Goal: Information Seeking & Learning: Learn about a topic

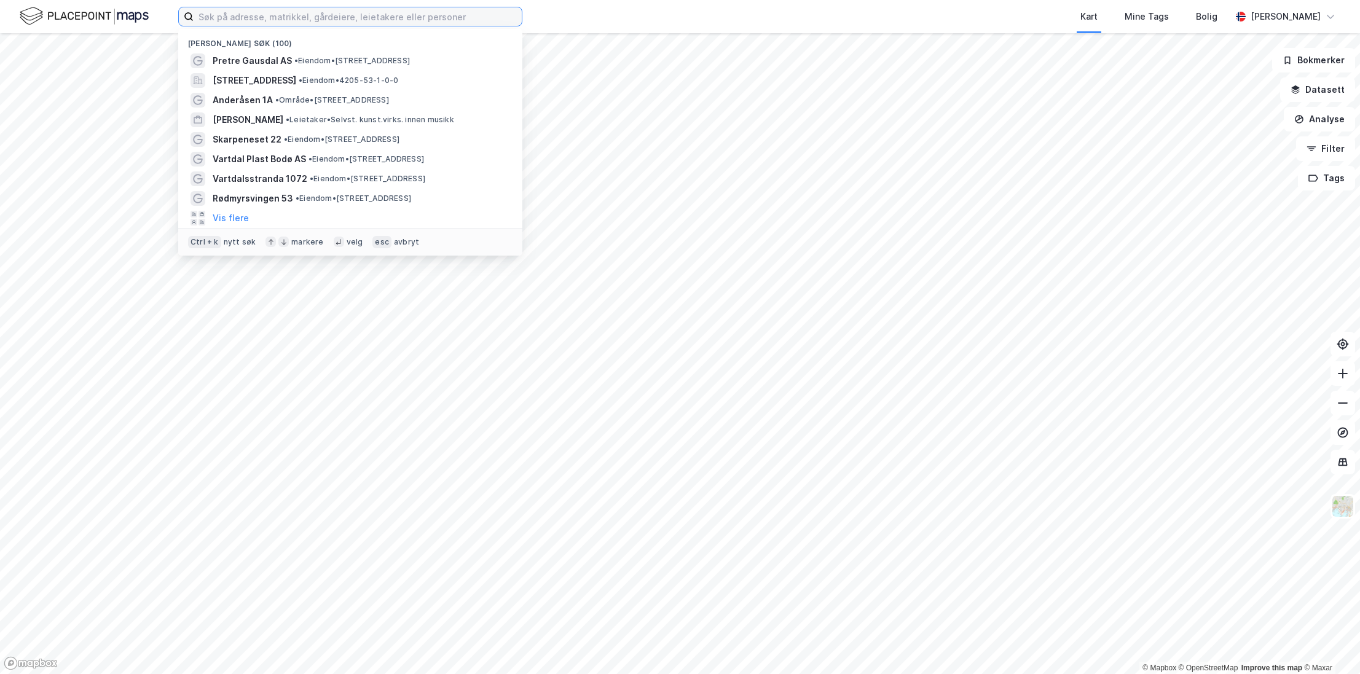
click at [271, 9] on input at bounding box center [358, 16] width 328 height 18
paste input "[STREET_ADDRESS]"
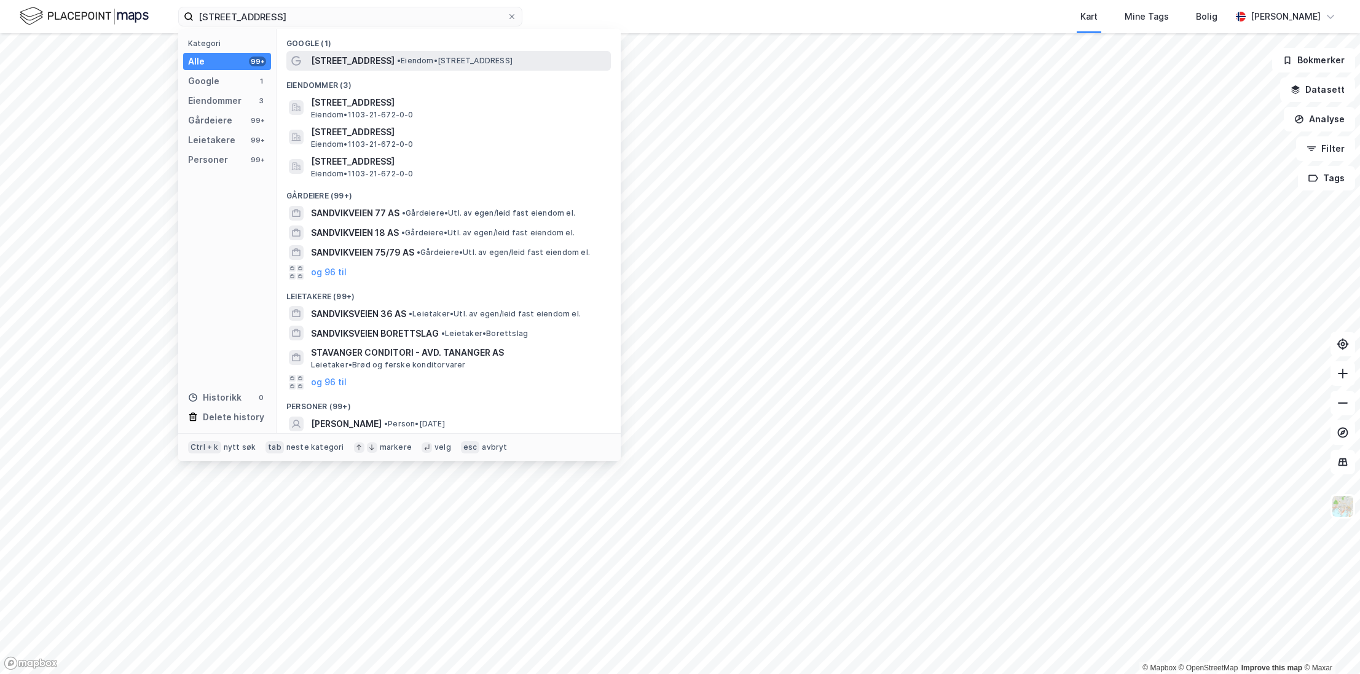
click at [371, 59] on span "[STREET_ADDRESS]" at bounding box center [353, 60] width 84 height 15
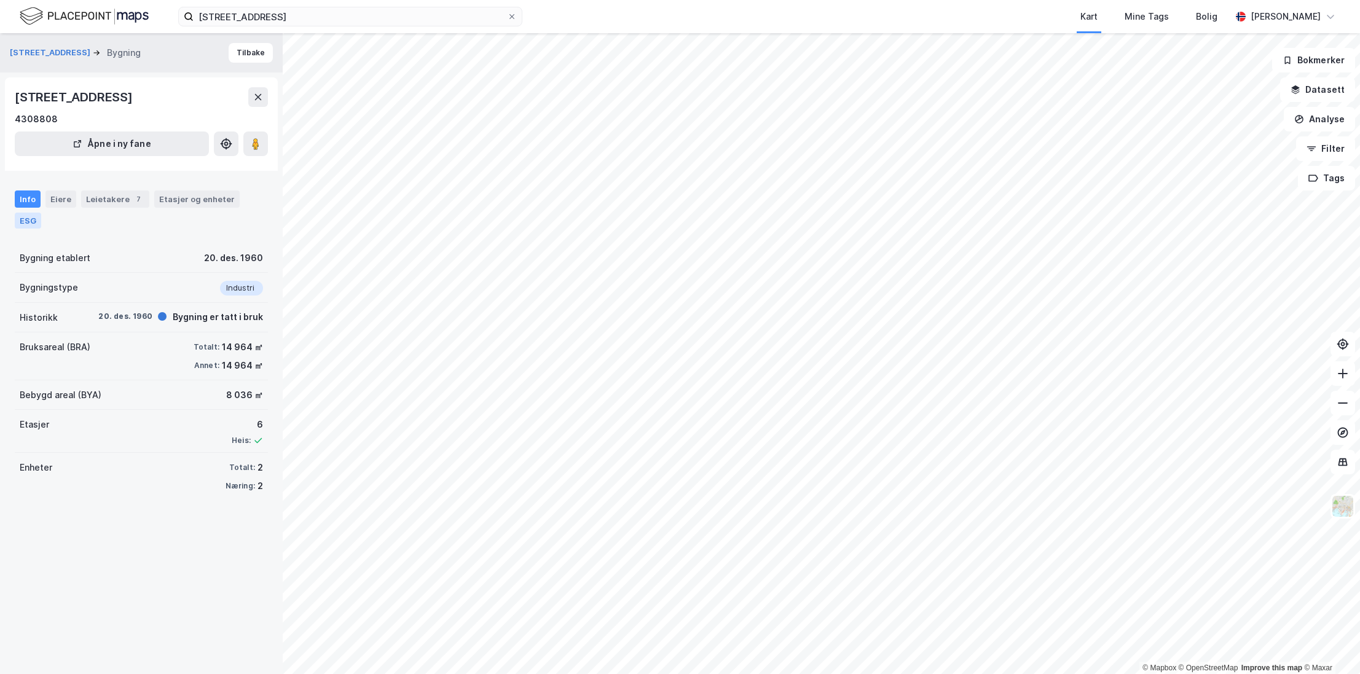
click at [22, 215] on div "ESG" at bounding box center [28, 221] width 26 height 16
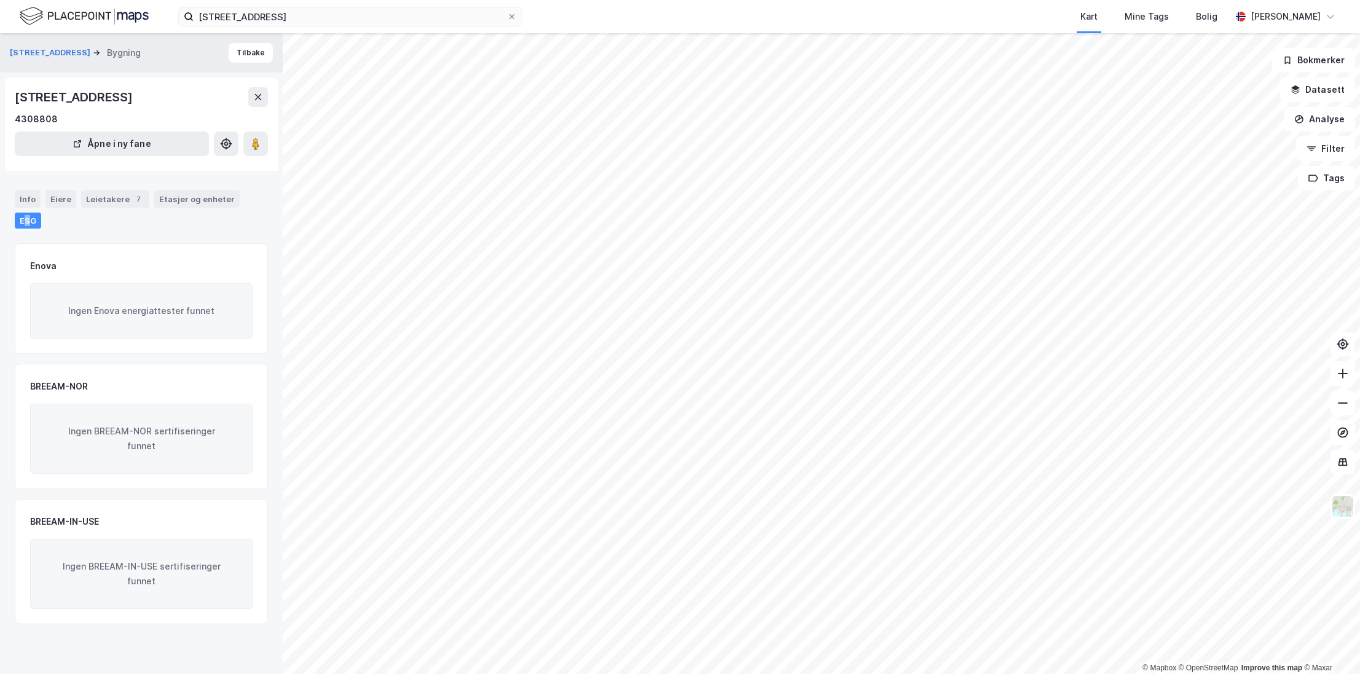
click at [28, 217] on div "ESG" at bounding box center [28, 221] width 26 height 16
click at [434, 14] on input "[STREET_ADDRESS]" at bounding box center [350, 16] width 313 height 18
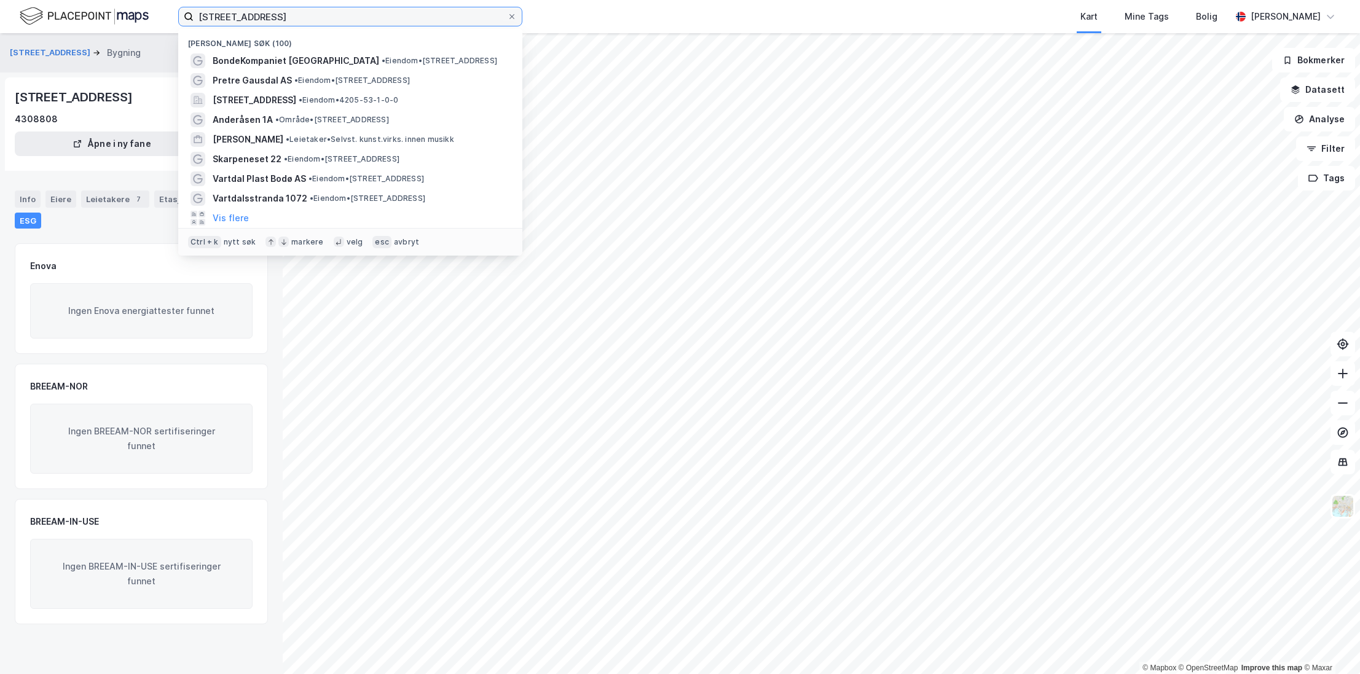
drag, startPoint x: 370, startPoint y: 15, endPoint x: 12, endPoint y: 19, distance: 358.2
click at [12, 19] on div "[STREET_ADDRESS] Nylige søk (100) BondeKompaniet [GEOGRAPHIC_DATA] • Eiendom • …" at bounding box center [680, 16] width 1360 height 33
paste input "Flintegata 2D"
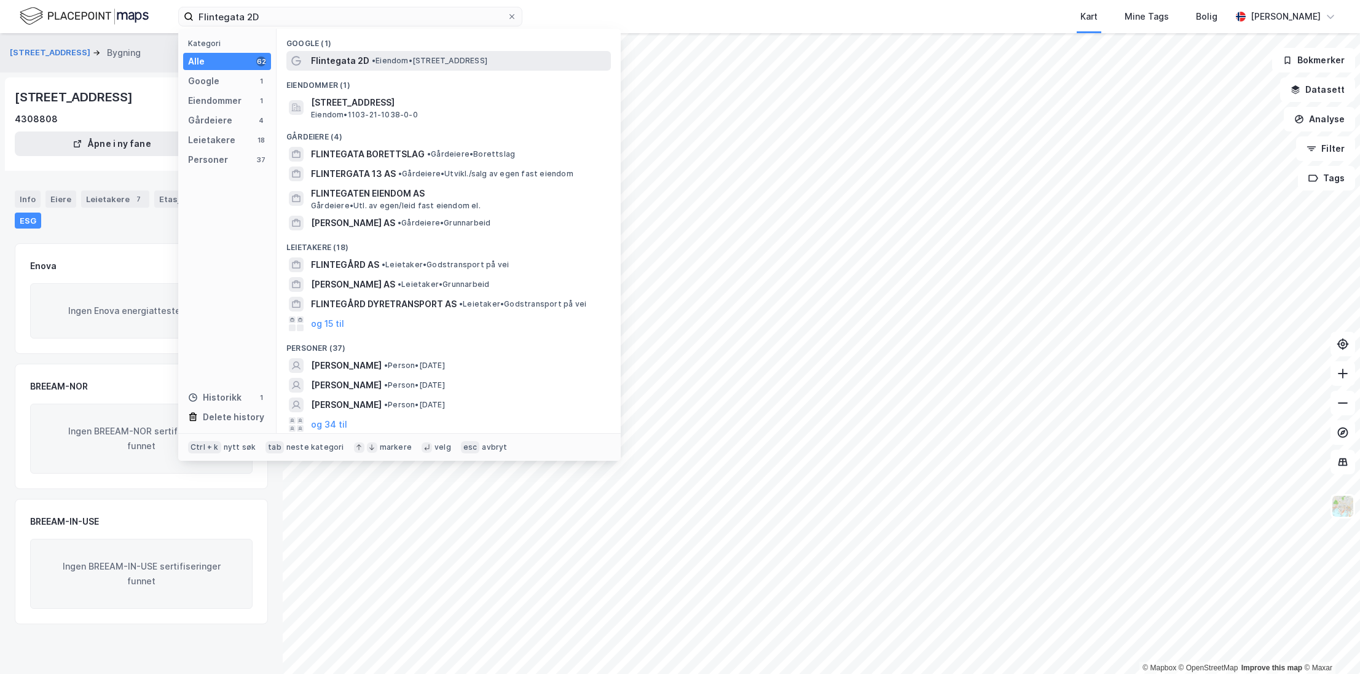
click at [362, 68] on span "Flintegata 2D" at bounding box center [340, 60] width 58 height 15
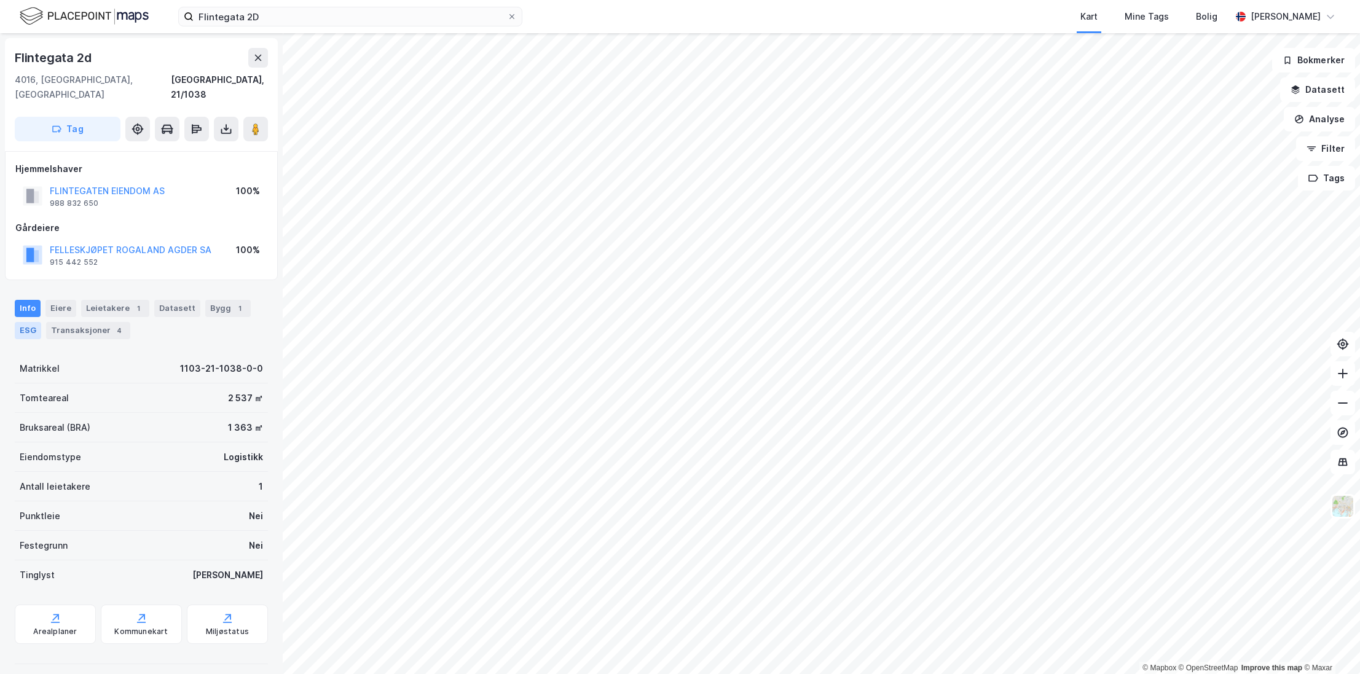
click at [37, 322] on div "ESG" at bounding box center [28, 330] width 26 height 17
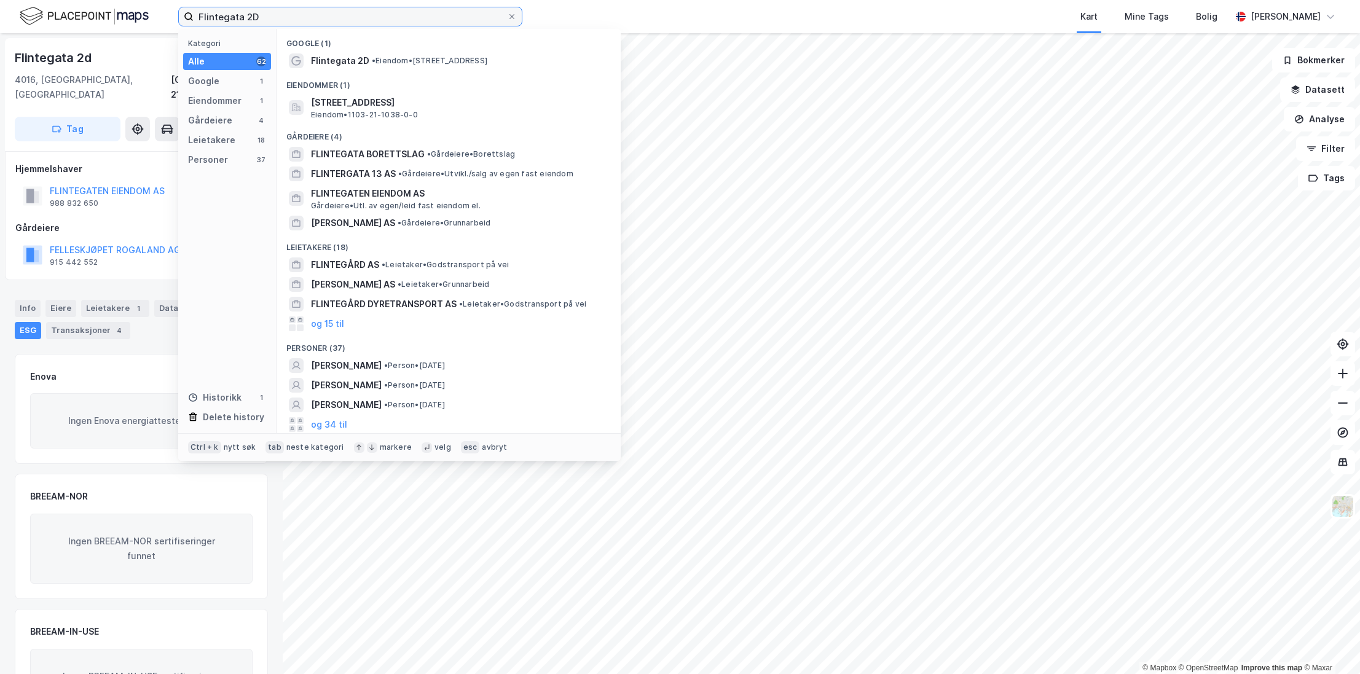
click at [340, 17] on input "Flintegata 2D" at bounding box center [350, 16] width 313 height 18
drag, startPoint x: 277, startPoint y: 7, endPoint x: 276, endPoint y: 14, distance: 6.2
click at [278, 7] on input "Flintegata 2D" at bounding box center [350, 16] width 313 height 18
drag, startPoint x: 173, startPoint y: 17, endPoint x: 163, endPoint y: 17, distance: 9.8
click at [164, 17] on div "Flintegata 2D Kategori Alle 62 Google 1 Eiendommer 1 Gårdeiere 4 Leietakere 18 …" at bounding box center [680, 16] width 1360 height 33
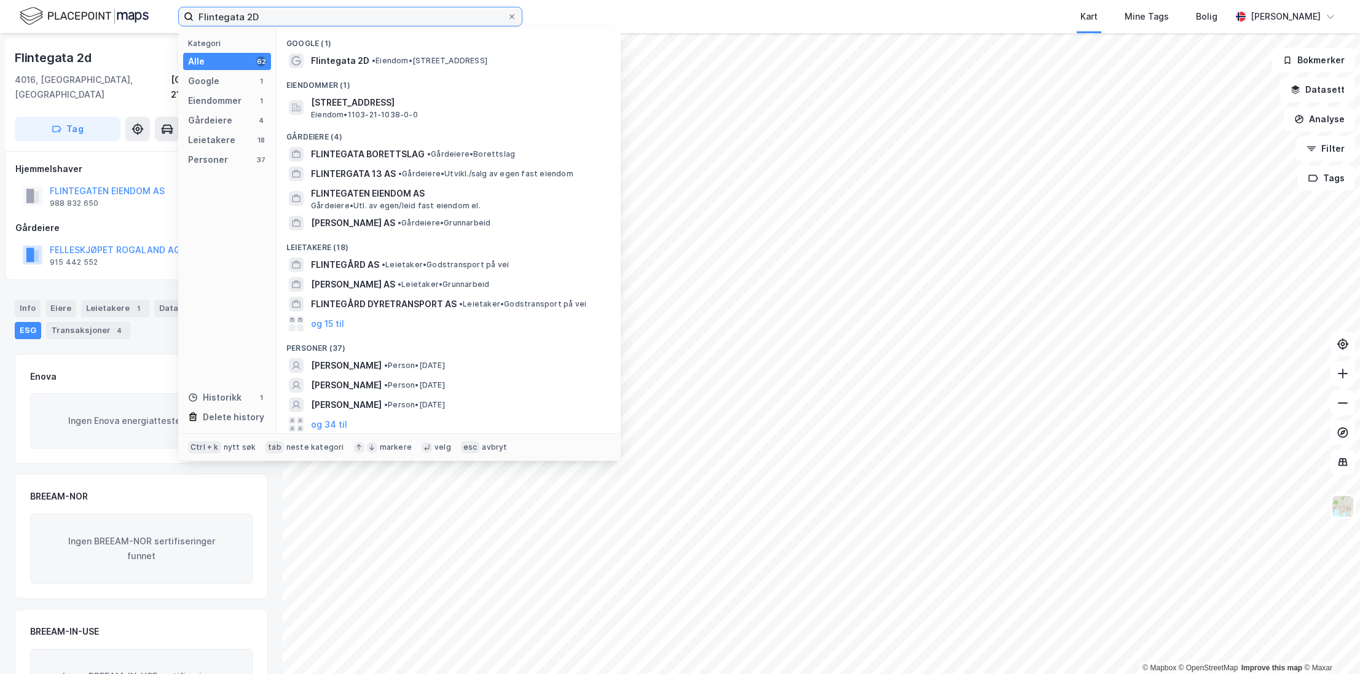
paste input "Hukelivegen 1001"
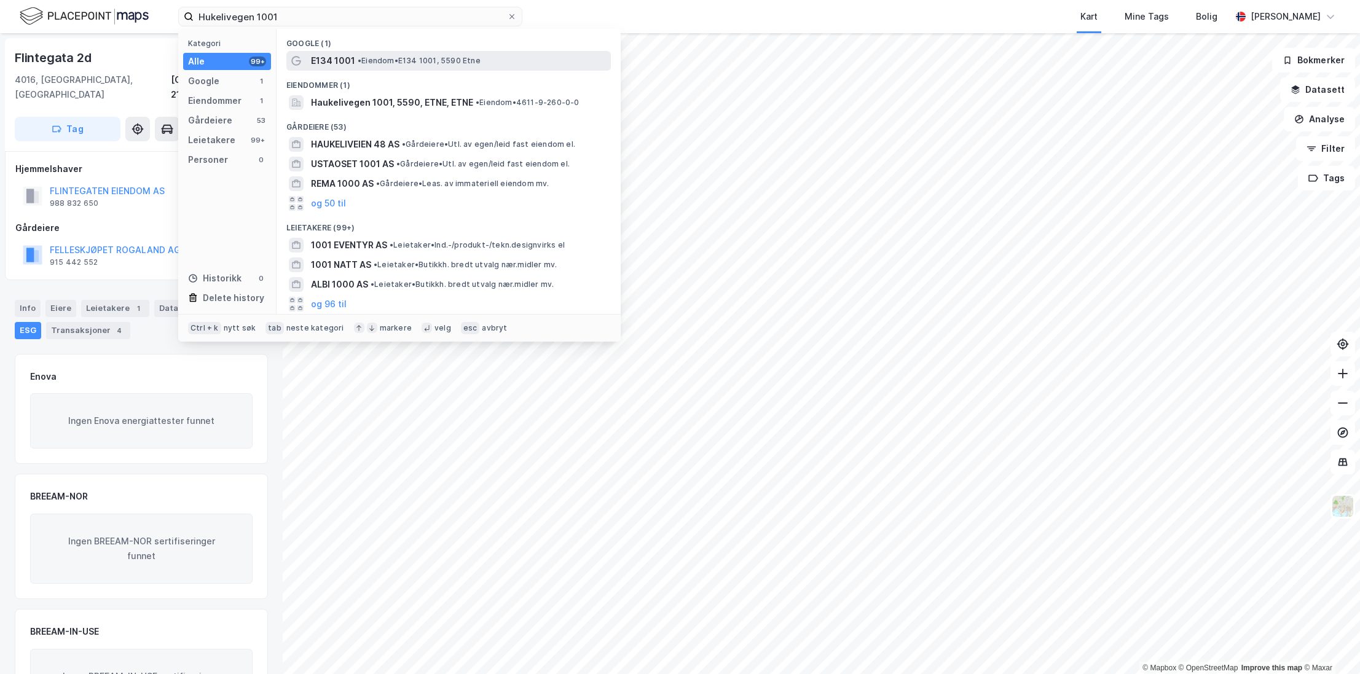
click at [337, 57] on span "E134 1001" at bounding box center [333, 60] width 44 height 15
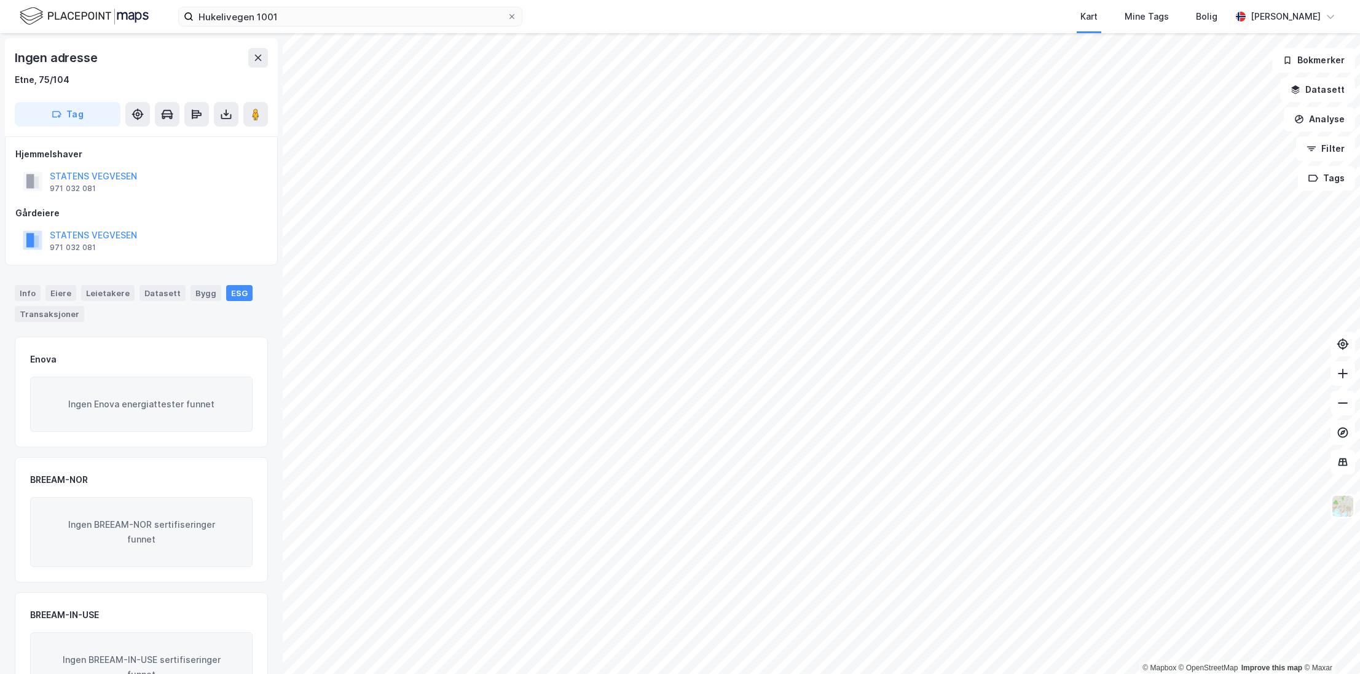
click at [318, 27] on div "Hukelivegen 1001 Kart Mine Tags Bolig [PERSON_NAME]" at bounding box center [680, 16] width 1360 height 33
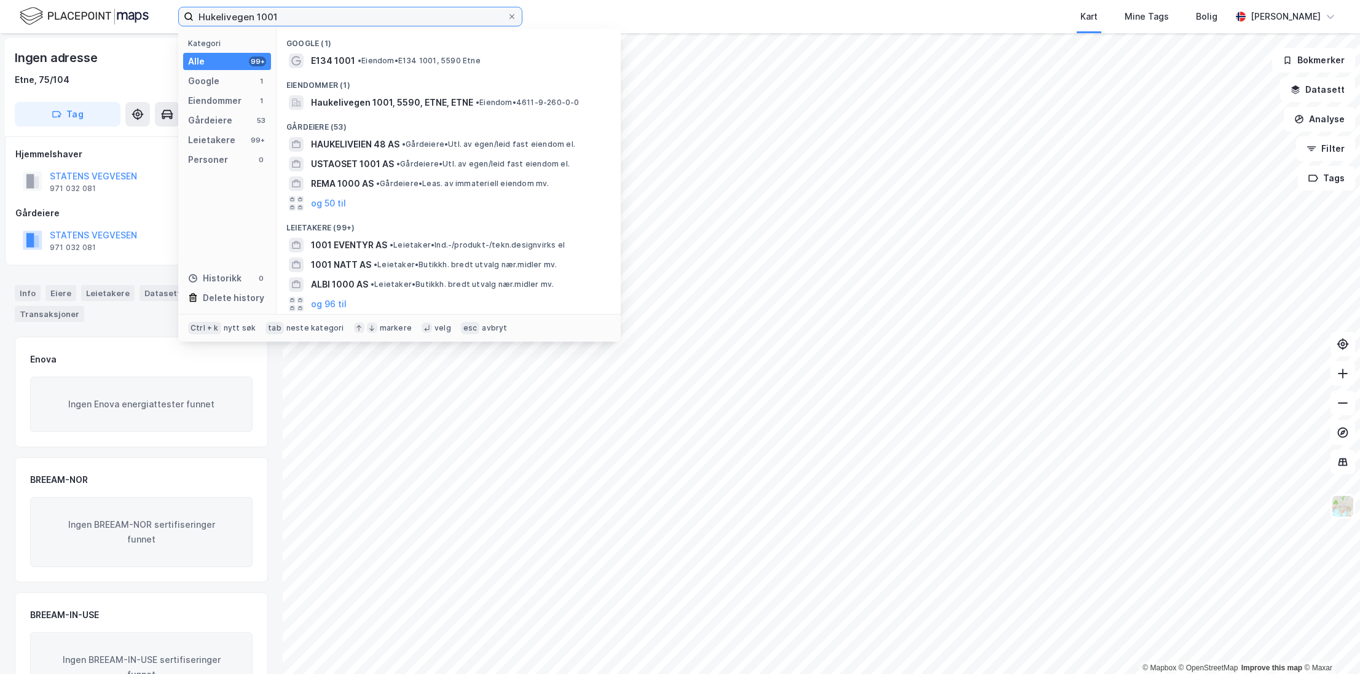
click at [319, 18] on input "Hukelivegen 1001" at bounding box center [350, 16] width 313 height 18
click at [427, 60] on span "• Eiendom • E134 1001, 5590 Etne" at bounding box center [419, 61] width 123 height 10
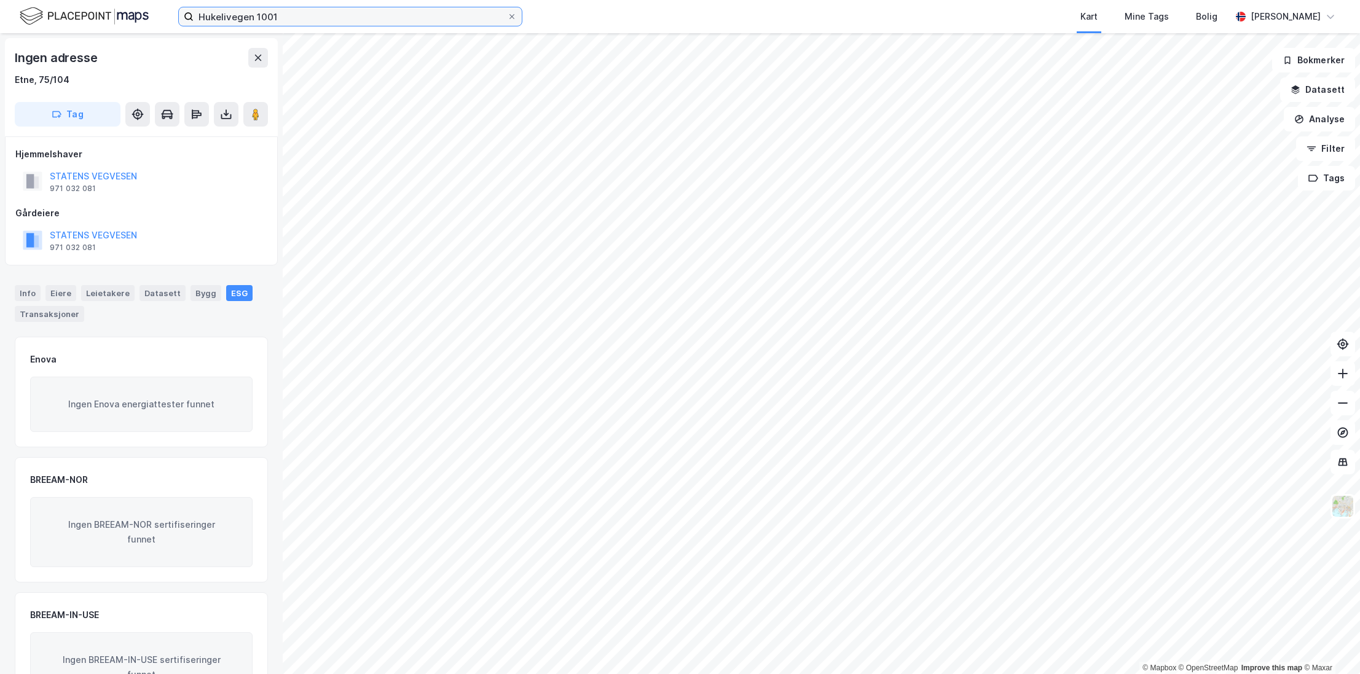
click at [362, 22] on input "Hukelivegen 1001" at bounding box center [350, 16] width 313 height 18
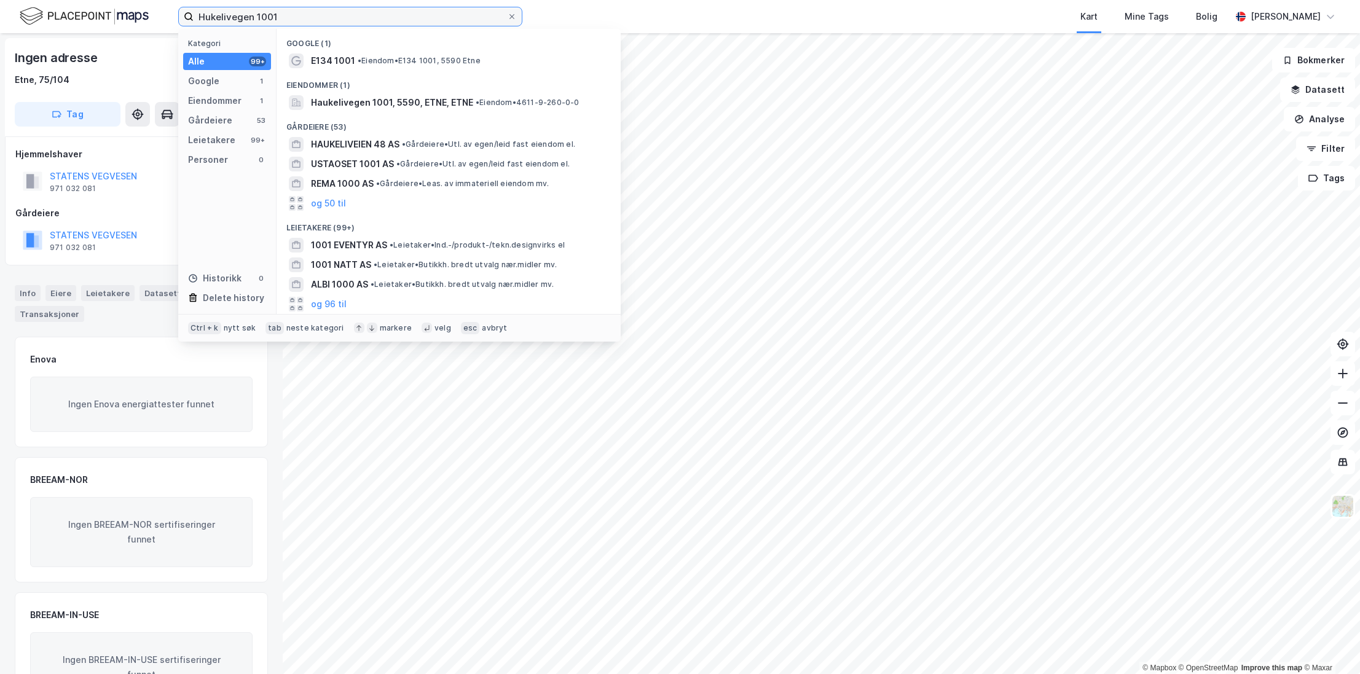
drag, startPoint x: 353, startPoint y: 18, endPoint x: 92, endPoint y: 10, distance: 261.9
click at [94, 10] on div "Hukelivegen 1001 Kategori Alle 99+ Google 1 Eiendommer 1 Gårdeiere 53 Leietaker…" at bounding box center [680, 16] width 1360 height 33
paste input "Bondekompaniet Etne"
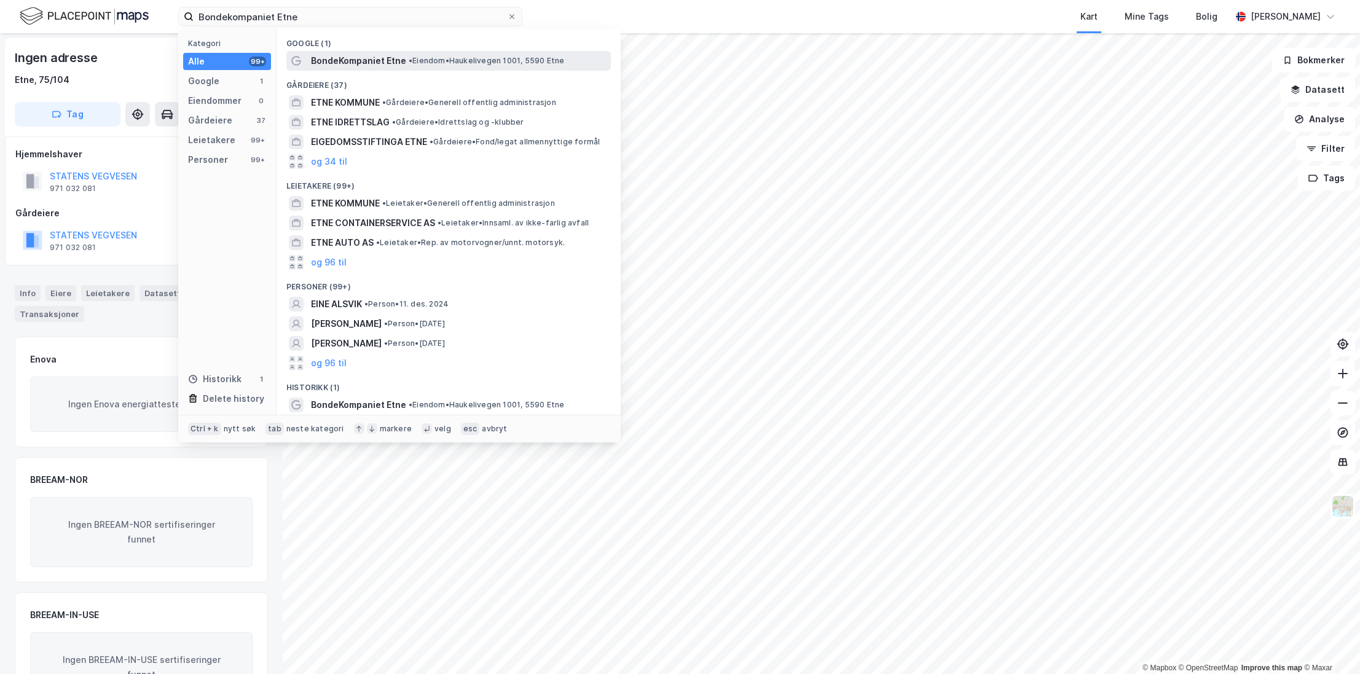
click at [373, 55] on span "BondeKompaniet Etne" at bounding box center [358, 60] width 95 height 15
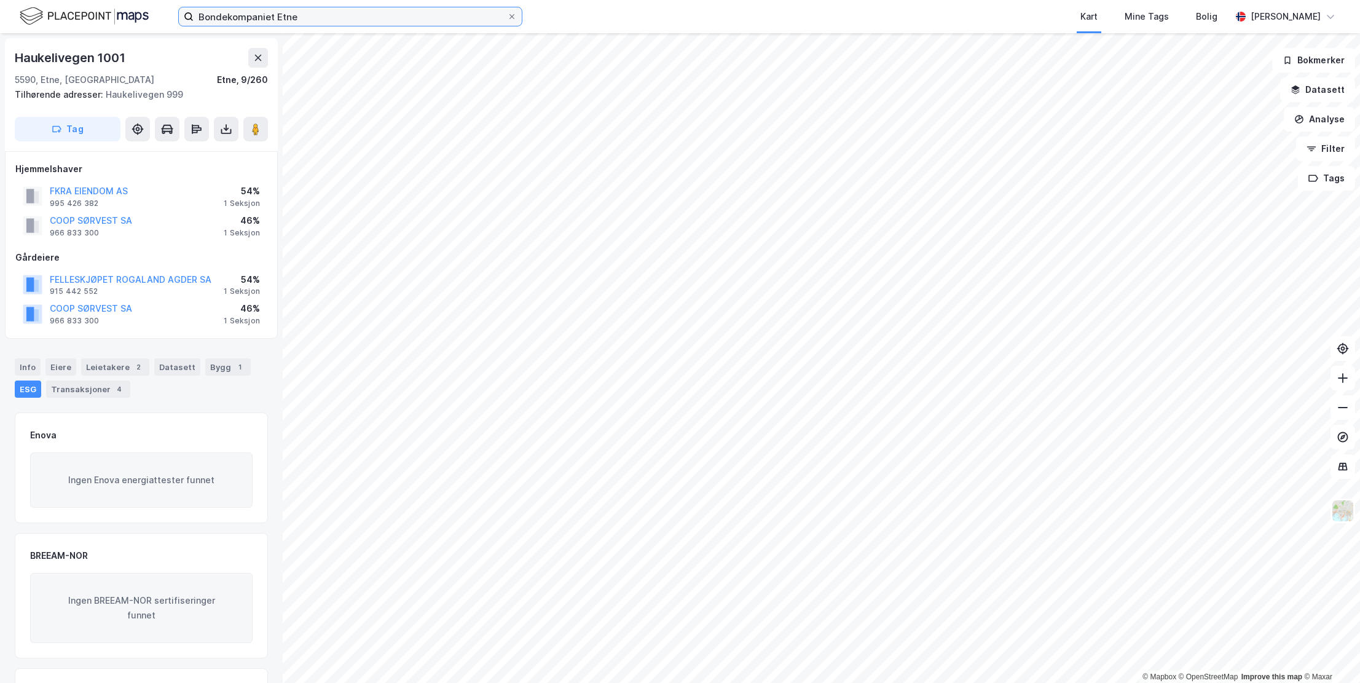
click at [342, 24] on input "Bondekompaniet Etne" at bounding box center [350, 16] width 313 height 18
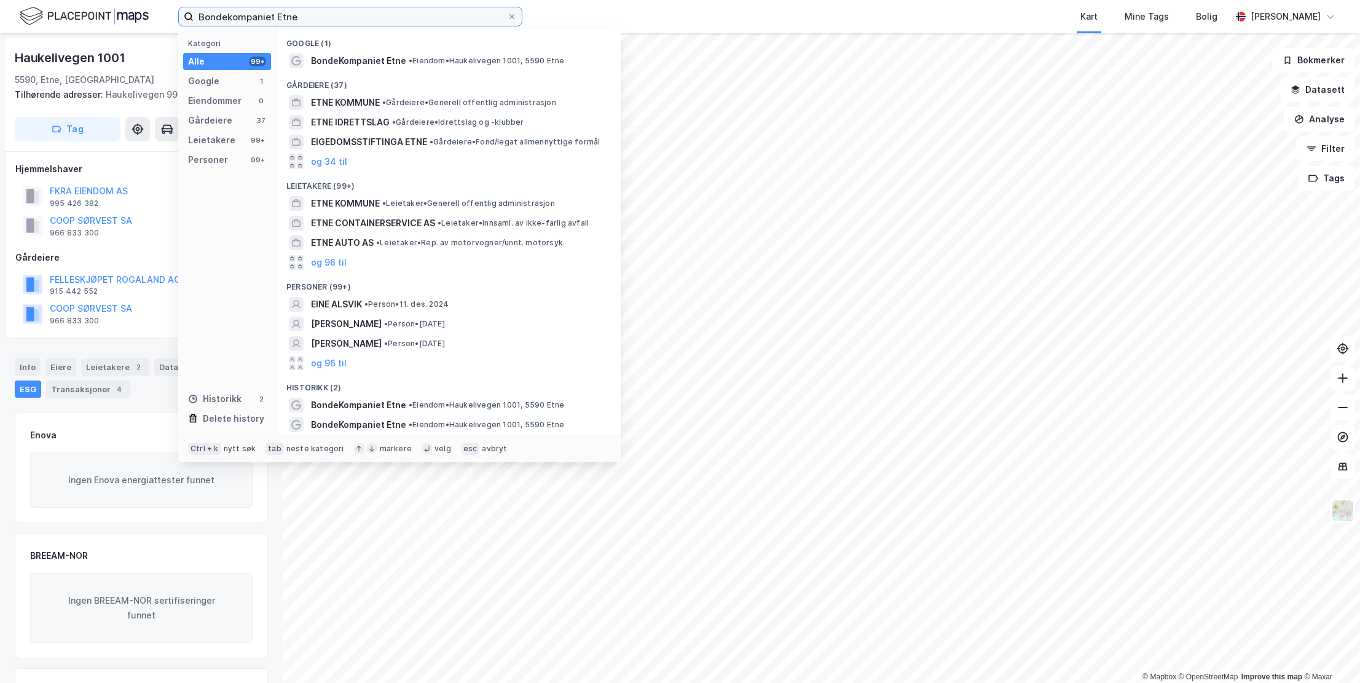
drag, startPoint x: 327, startPoint y: 15, endPoint x: 119, endPoint y: 19, distance: 208.3
click at [119, 19] on div "Bondekompaniet Etne Kategori Alle 99+ Google 1 Eiendommer 0 Gårdeiere 37 Leieta…" at bounding box center [680, 16] width 1360 height 33
paste input "[STREET_ADDRESS]"
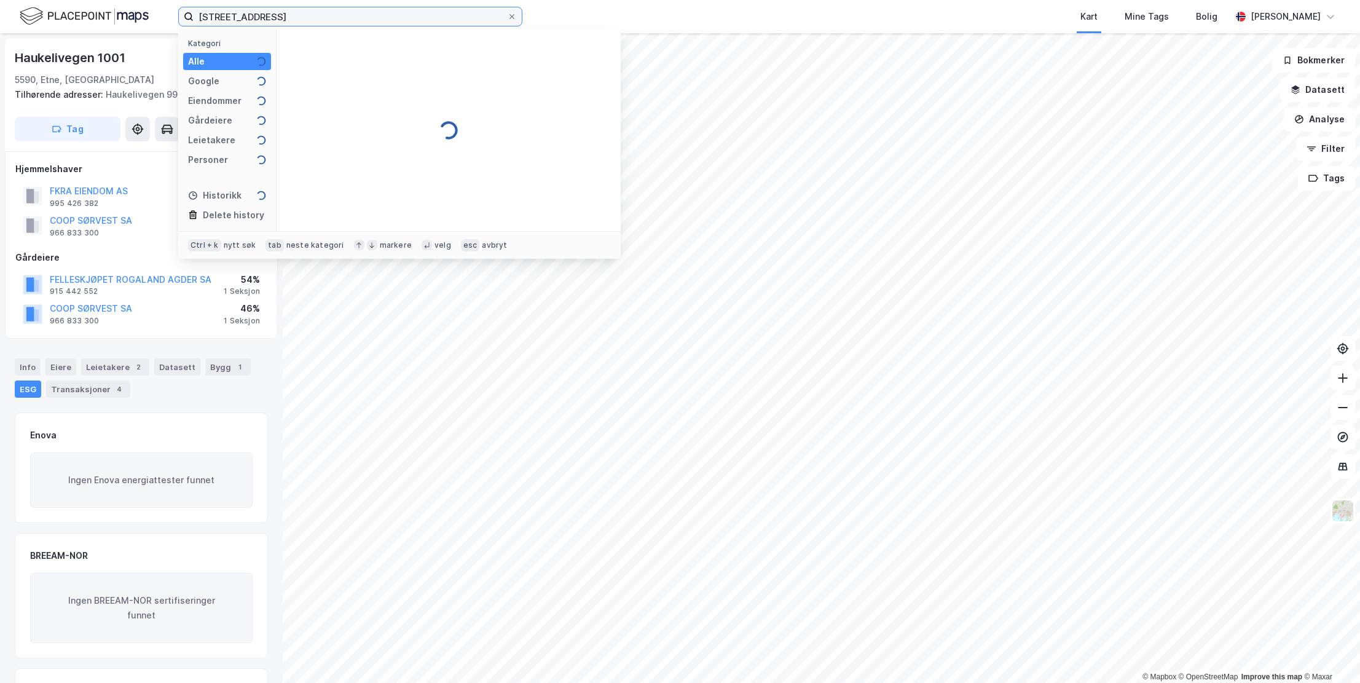
type input "[STREET_ADDRESS]"
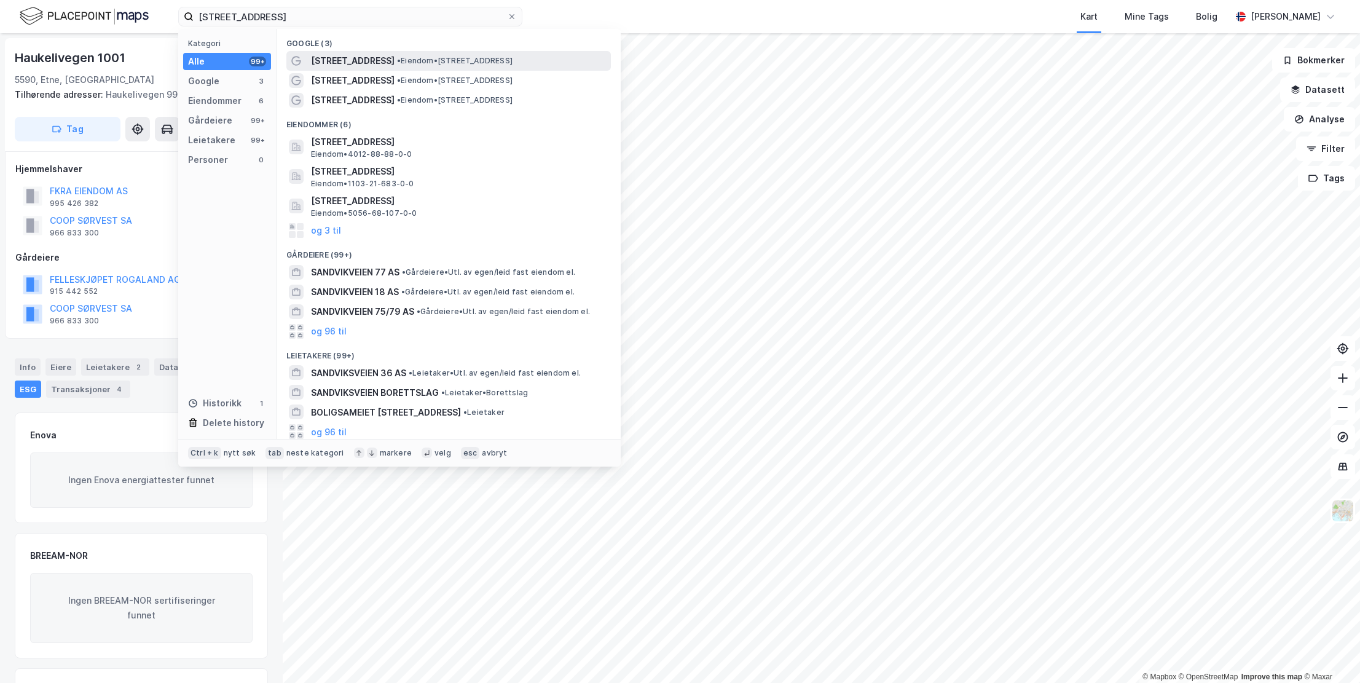
click at [356, 60] on span "[STREET_ADDRESS]" at bounding box center [353, 60] width 84 height 15
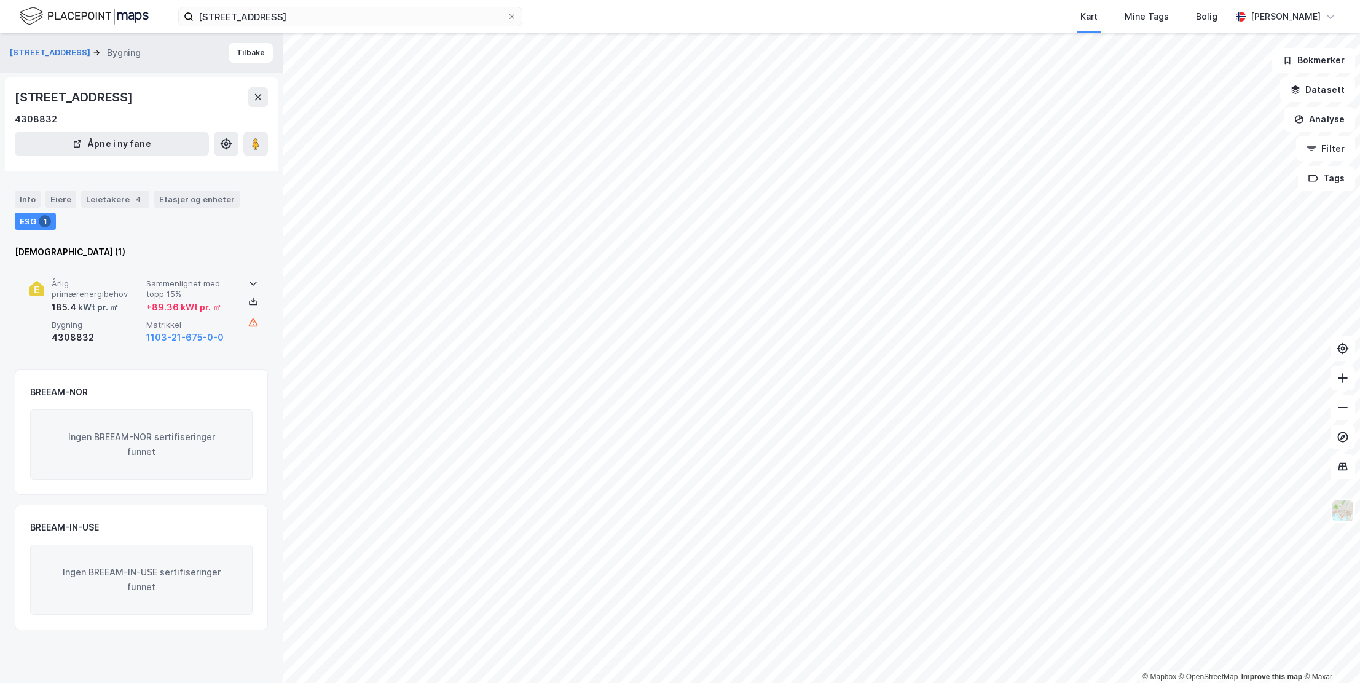
click at [93, 340] on div "4308832" at bounding box center [97, 337] width 90 height 15
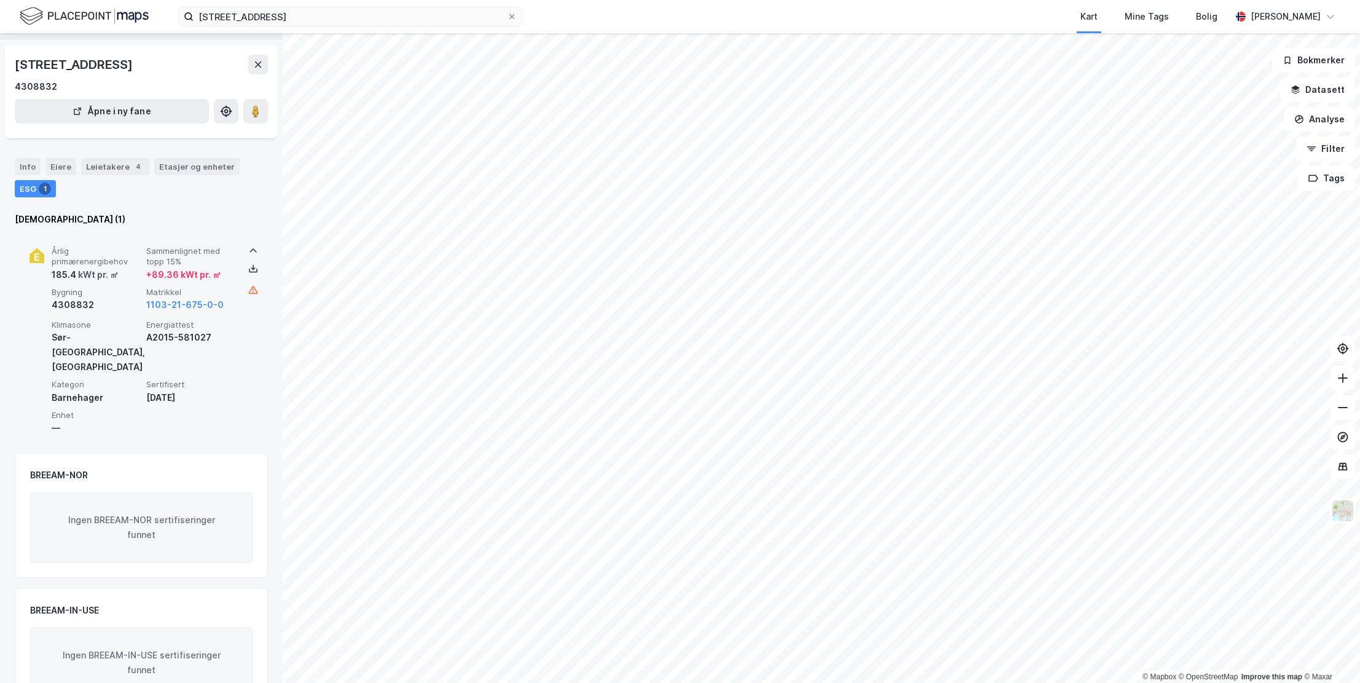
scroll to position [48, 0]
